Goal: Task Accomplishment & Management: Use online tool/utility

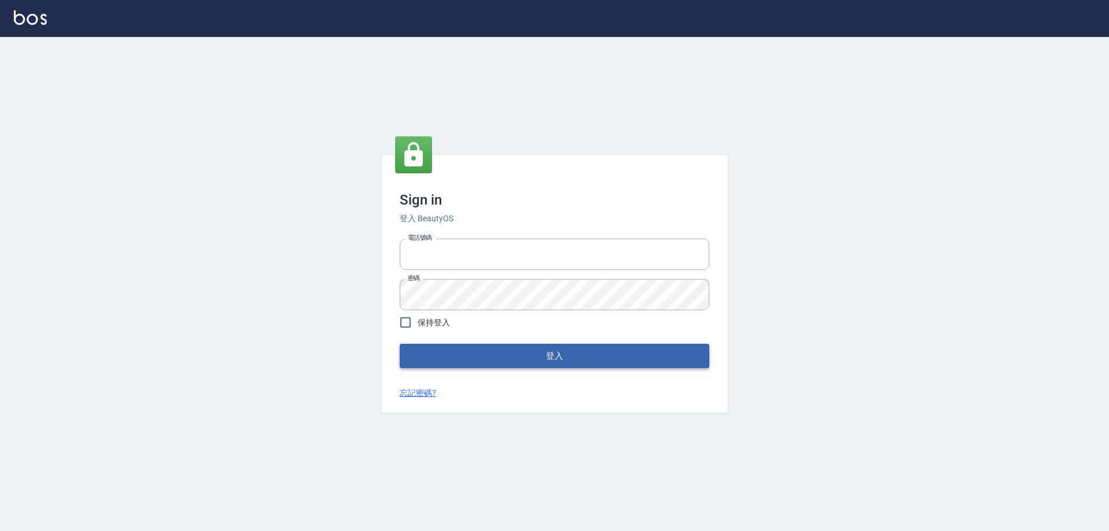
type input "27222158"
click at [511, 356] on button "登入" at bounding box center [555, 356] width 310 height 24
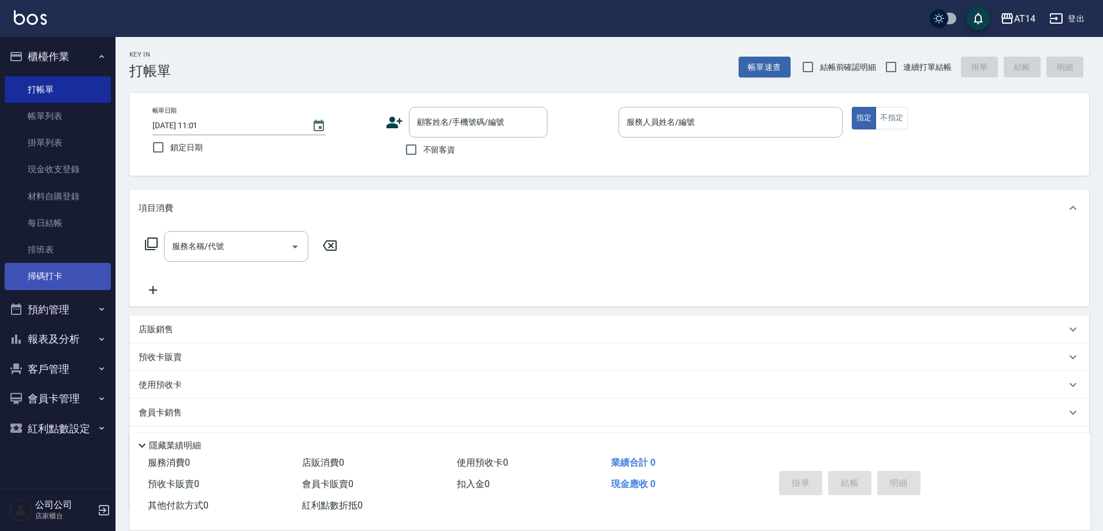
click at [87, 281] on link "掃碼打卡" at bounding box center [58, 276] width 106 height 27
